Goal: Task Accomplishment & Management: Use online tool/utility

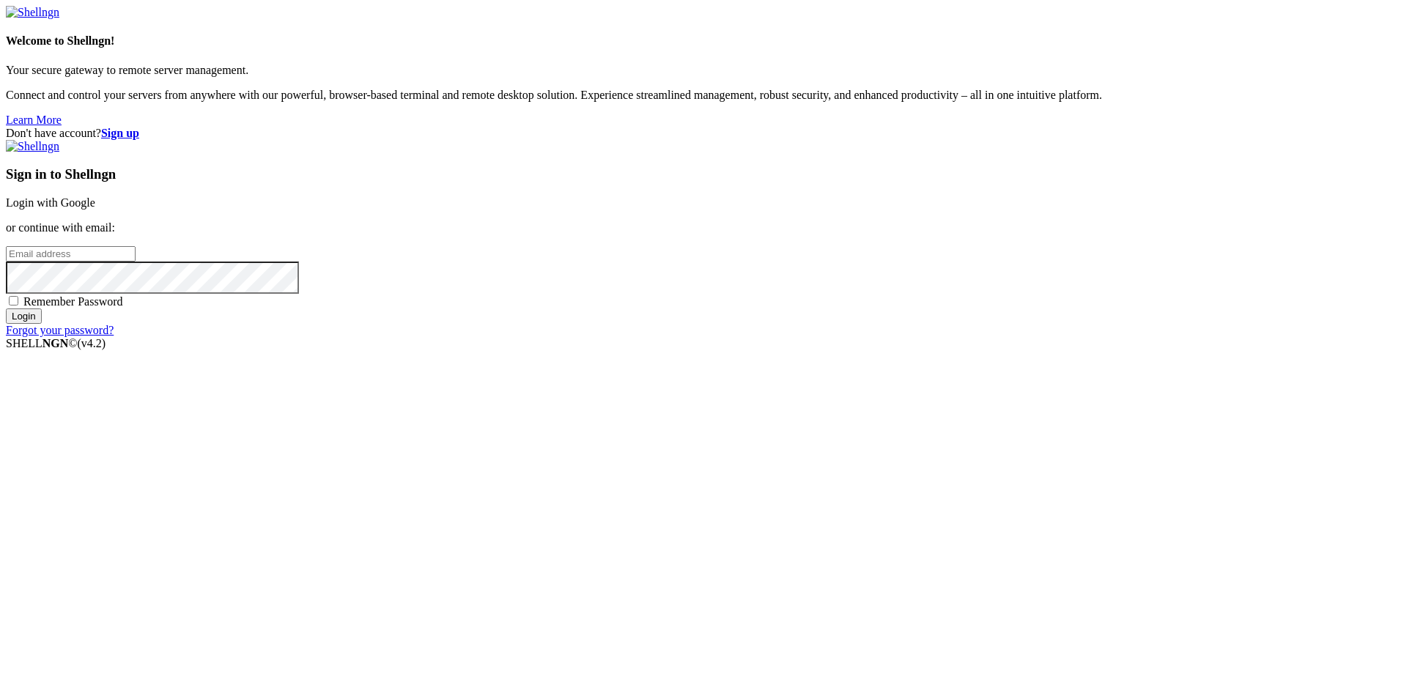
click at [95, 209] on link "Login with Google" at bounding box center [50, 202] width 89 height 12
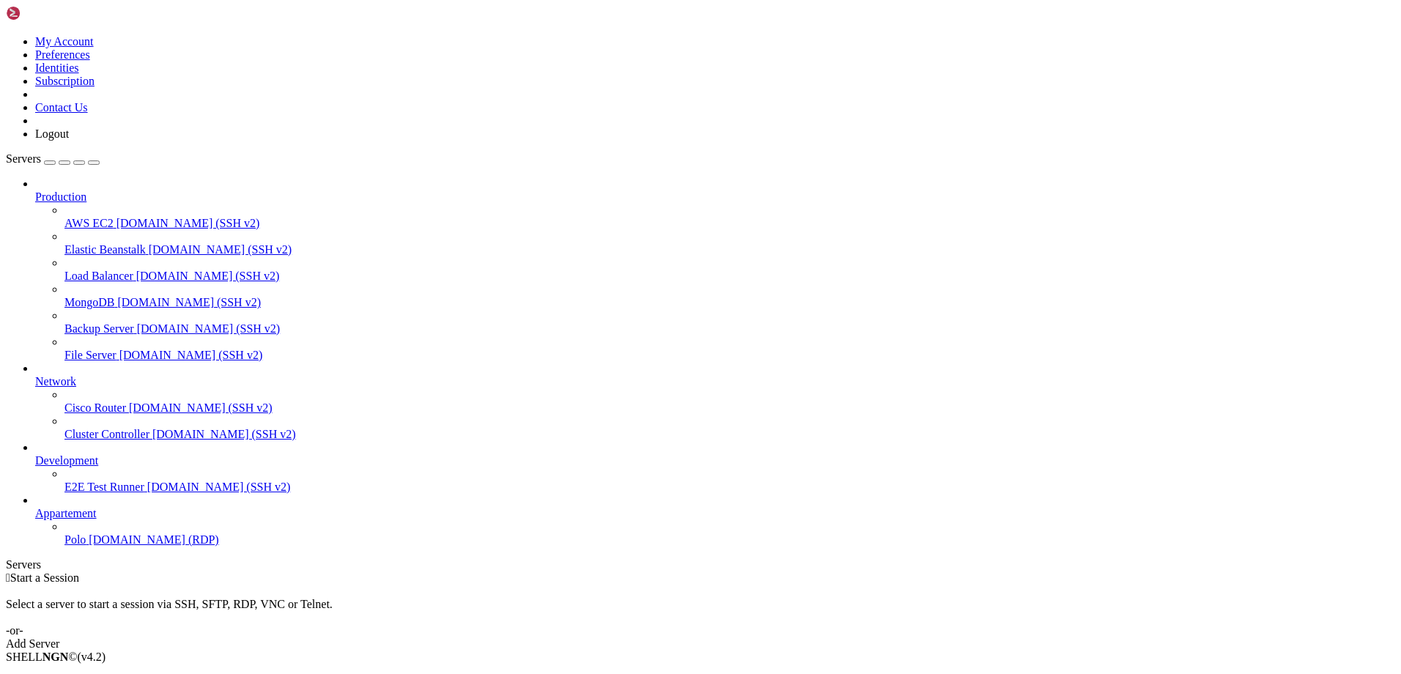
click at [70, 546] on span "Polo" at bounding box center [74, 539] width 21 height 12
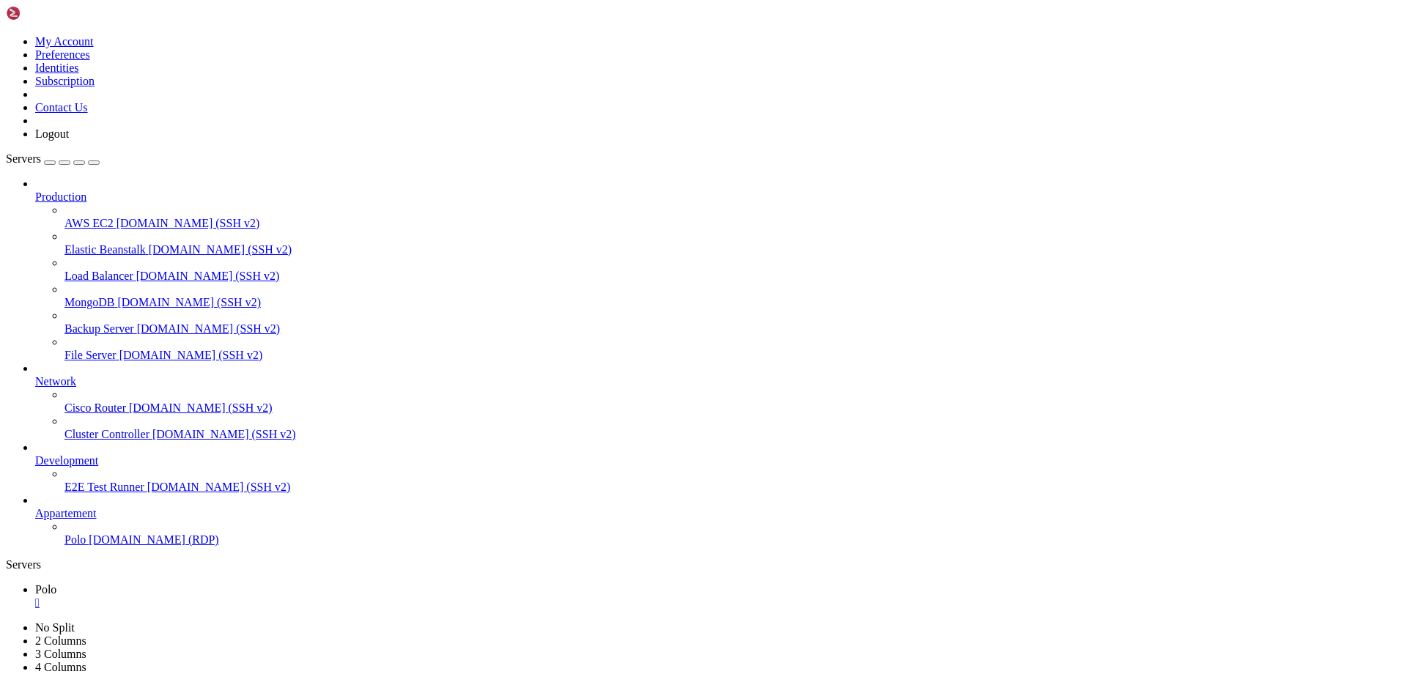
click at [94, 163] on icon "button" at bounding box center [94, 163] width 0 height 0
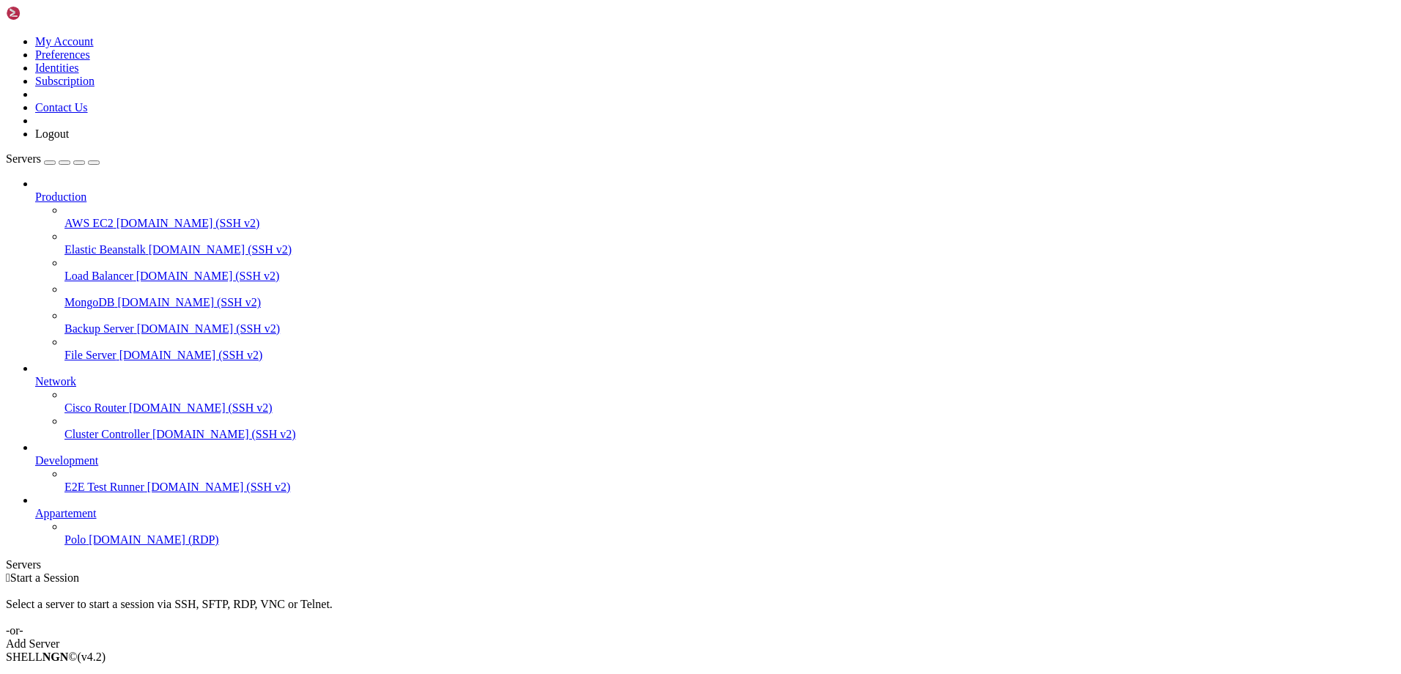
click at [72, 546] on span "Polo" at bounding box center [74, 539] width 21 height 12
click at [94, 163] on icon "button" at bounding box center [94, 163] width 0 height 0
